Goal: Transaction & Acquisition: Download file/media

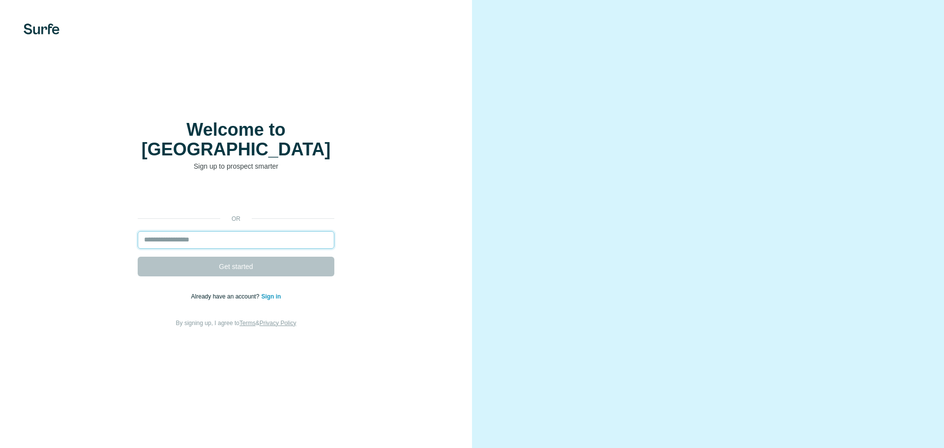
click at [210, 231] on input "email" at bounding box center [236, 240] width 197 height 18
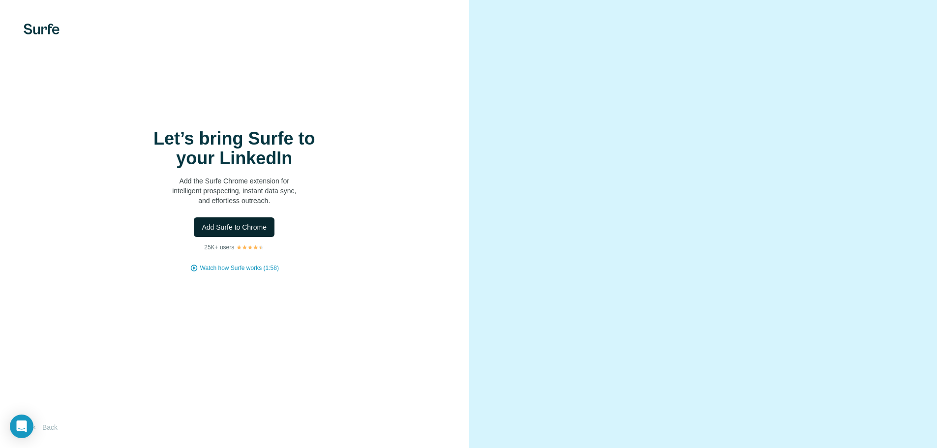
click at [210, 231] on span "Add Surfe to Chrome" at bounding box center [234, 227] width 65 height 10
click at [516, 296] on div at bounding box center [703, 224] width 469 height 448
